Goal: Task Accomplishment & Management: Use online tool/utility

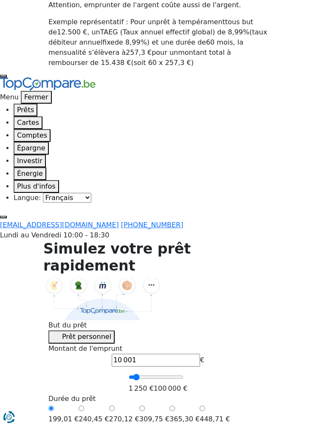
click at [115, 330] on button "Prêt personnel" at bounding box center [81, 336] width 66 height 13
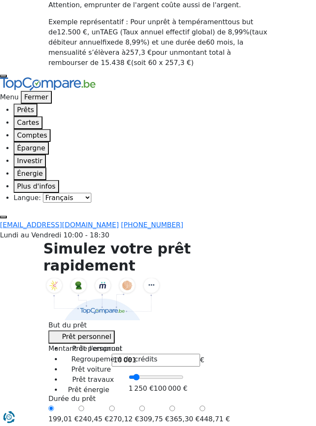
click at [157, 364] on li "Prêt voiture" at bounding box center [109, 369] width 95 height 10
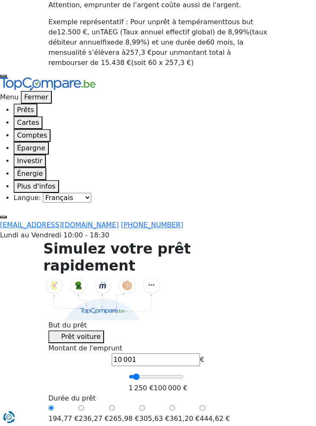
click at [112, 353] on input "10 001" at bounding box center [156, 359] width 88 height 13
type input "1 000"
type input "1250"
type input "100"
type input "1250"
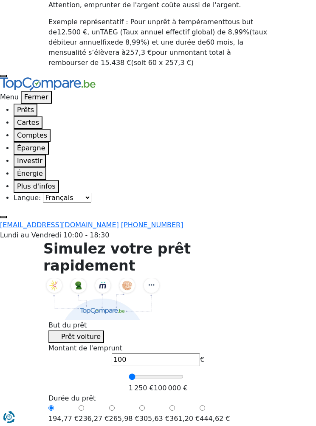
type input "10"
type input "1250"
type input "1"
type input "1250"
type input "0"
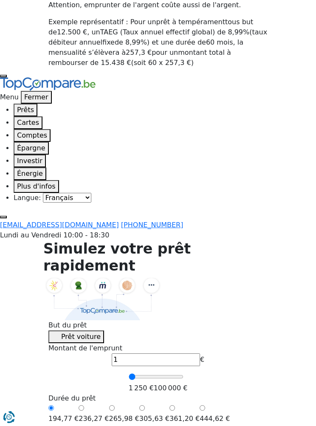
type input "1250"
type input "1 250"
type input "1250"
radio input "true"
type input "12 508"
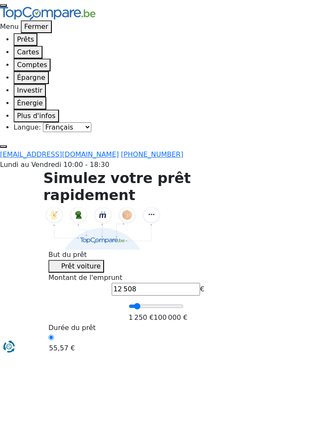
type input "12500"
radio input "false"
type input "1 250"
type input "1250"
type input "125"
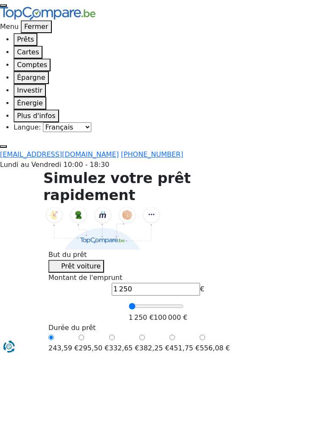
type input "1250"
type input "12"
type input "1250"
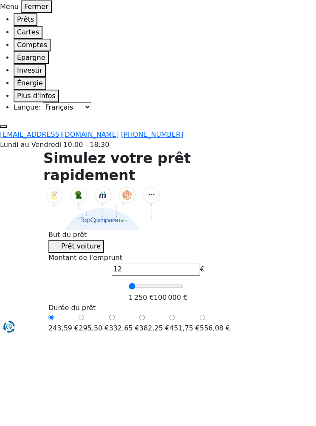
type input "1"
type input "1250"
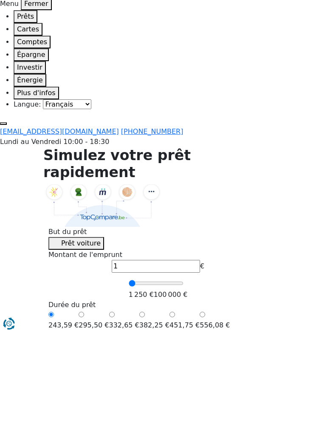
type input "1 250"
type input "1250"
radio input "true"
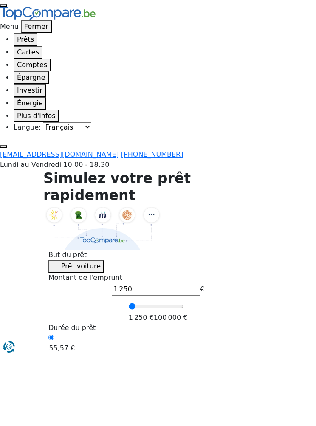
type input "125"
type input "1250"
type input "12"
type input "1250"
type input "1"
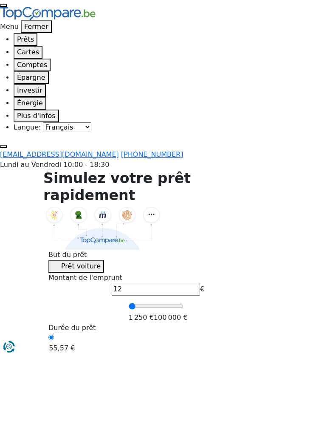
type input "1250"
type input "0"
type input "1250"
type input "8"
type input "1250"
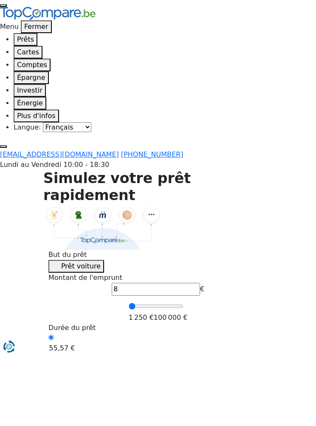
type input "80"
type input "1250"
type input "800"
type input "1250"
type input "8 000"
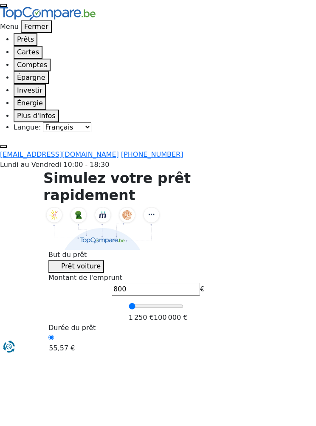
type input "8000"
